Goal: Transaction & Acquisition: Purchase product/service

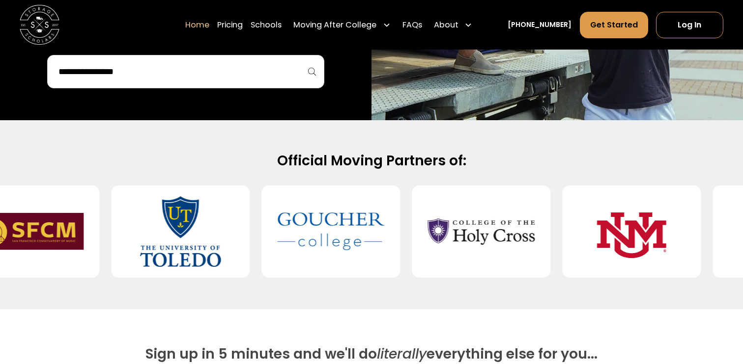
scroll to position [336, 0]
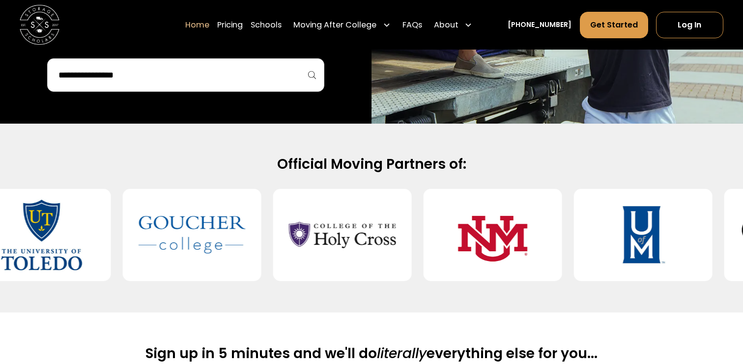
click at [220, 86] on div at bounding box center [185, 74] width 277 height 33
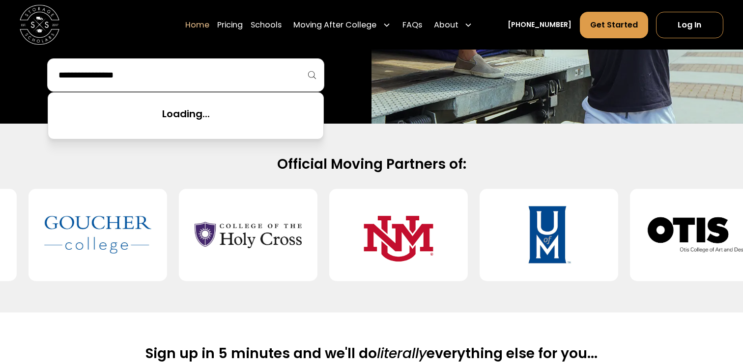
click at [213, 72] on input "search" at bounding box center [185, 75] width 256 height 17
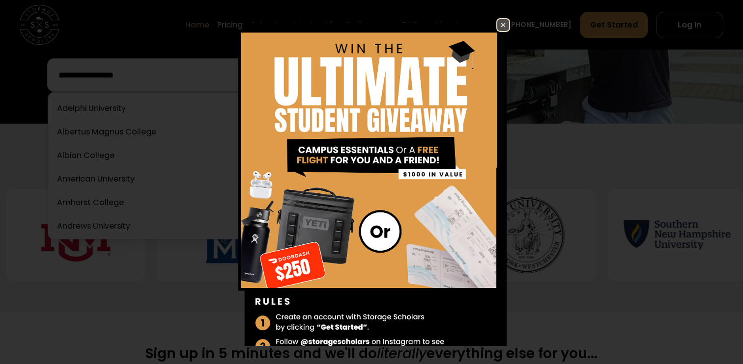
click at [505, 28] on img at bounding box center [503, 25] width 12 height 12
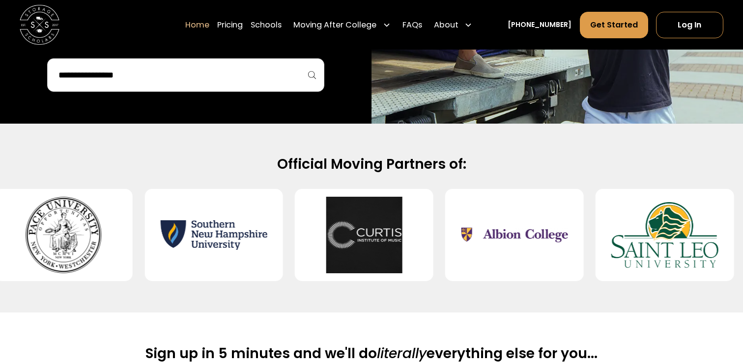
click at [248, 61] on div at bounding box center [185, 74] width 277 height 33
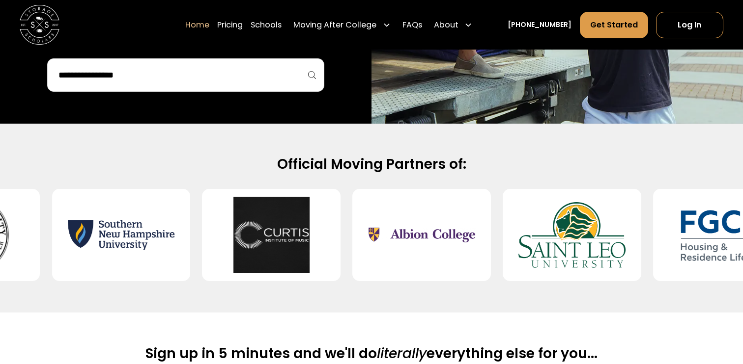
click at [233, 71] on input "search" at bounding box center [185, 75] width 256 height 17
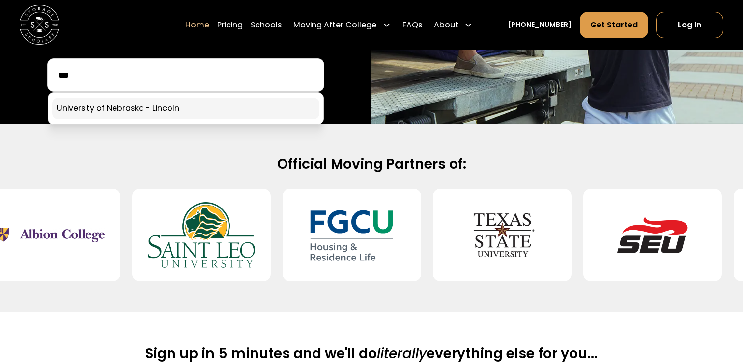
type input "***"
click at [190, 109] on link at bounding box center [185, 109] width 267 height 22
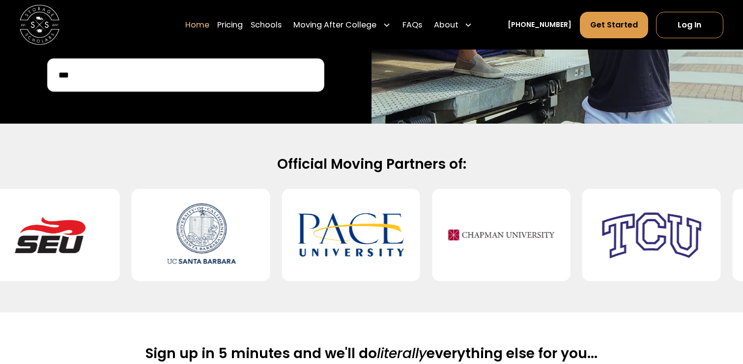
click at [251, 84] on div "***" at bounding box center [185, 74] width 277 height 33
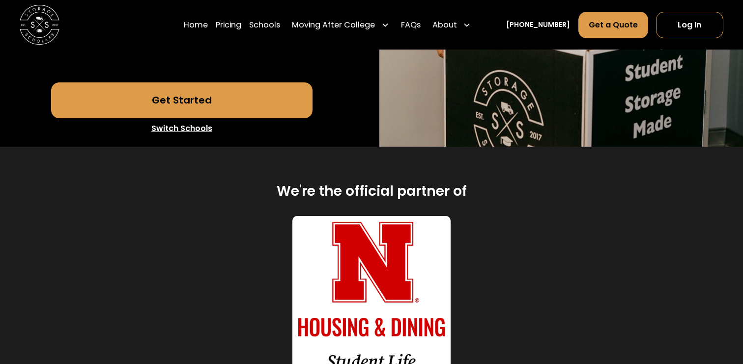
scroll to position [312, 0]
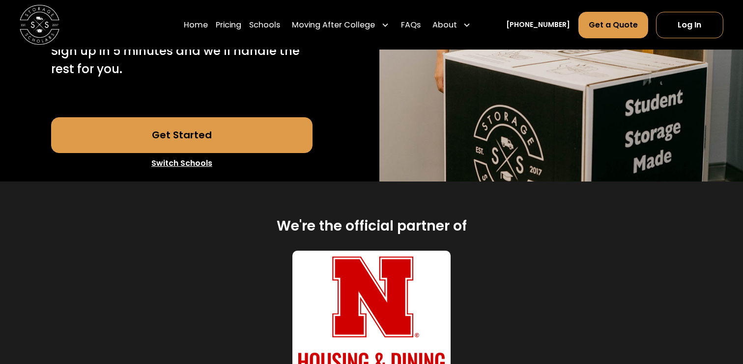
click at [236, 126] on link "Get Started" at bounding box center [182, 134] width 262 height 35
